Goal: Use online tool/utility: Utilize a website feature to perform a specific function

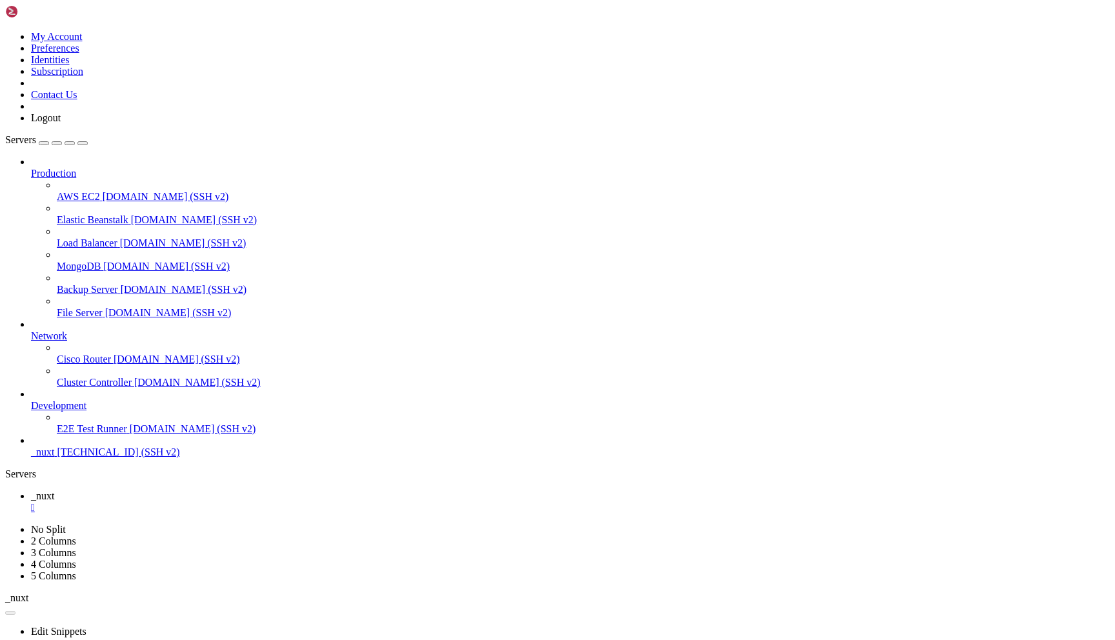
scroll to position [43, 0]
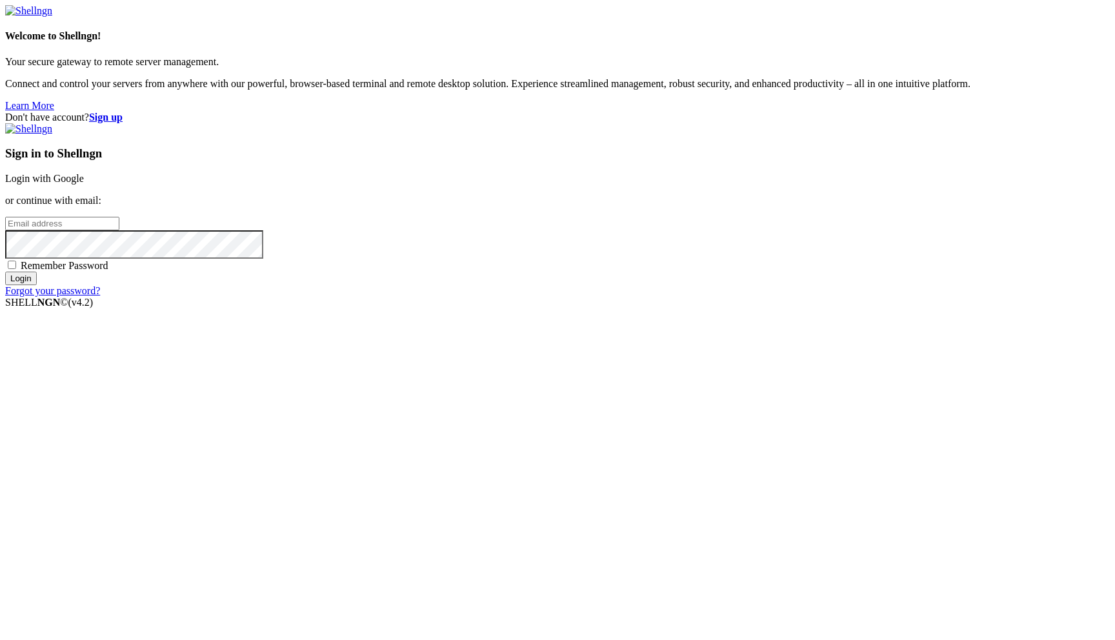
click at [84, 184] on link "Login with Google" at bounding box center [44, 178] width 79 height 11
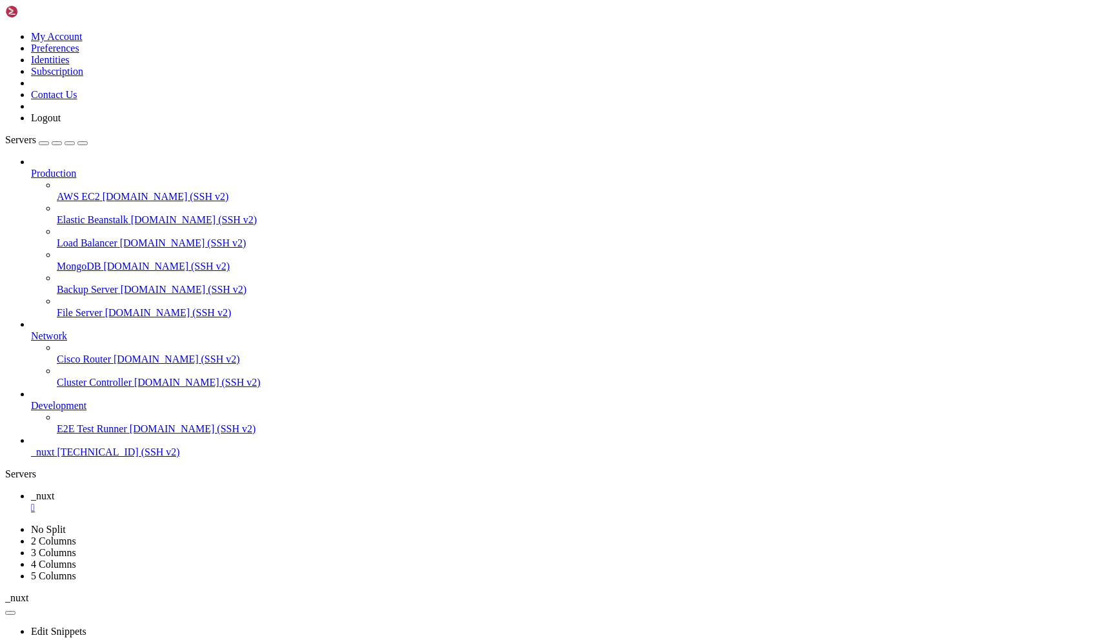
scroll to position [10, 0]
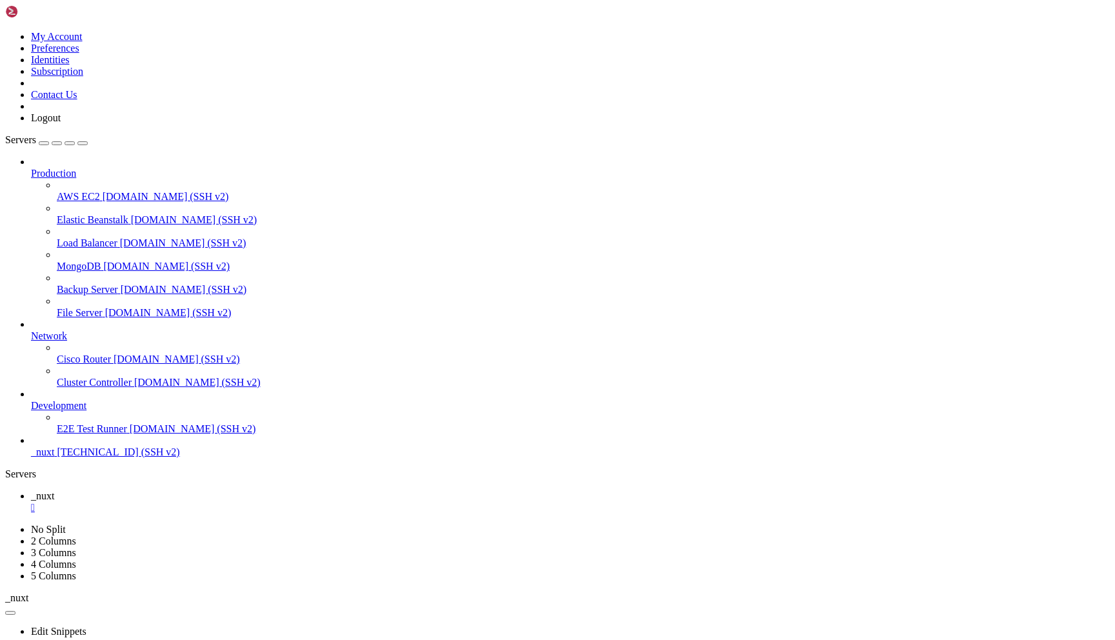
scroll to position [10805, 0]
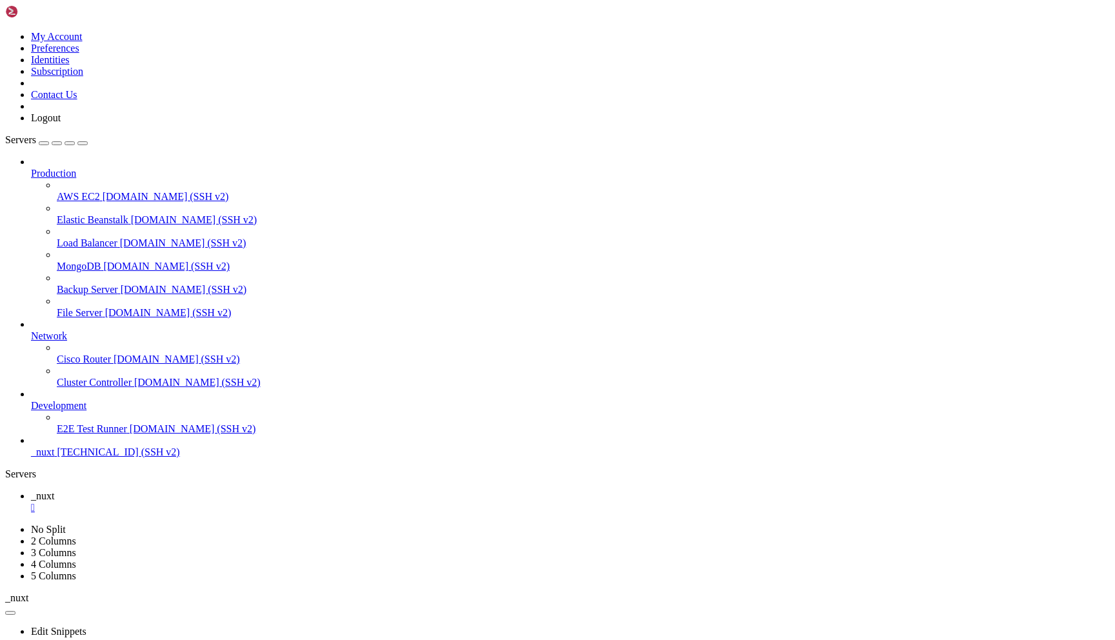
scroll to position [7790, 0]
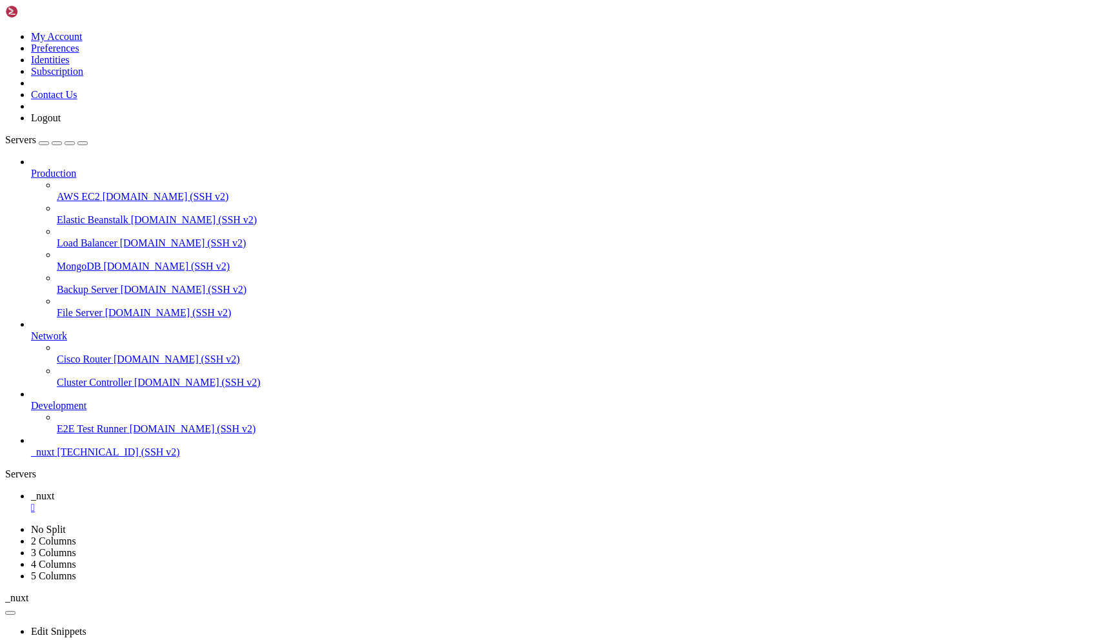
drag, startPoint x: 64, startPoint y: 1253, endPoint x: 10, endPoint y: 823, distance: 433.7
copy div "SQL Query: INSERT INTO sent_emails (user_id, to_emails, cc_emails, bcc_emails, …"
